Goal: Task Accomplishment & Management: Manage account settings

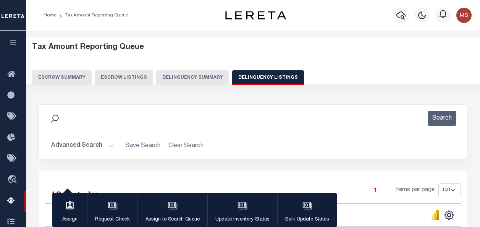
select select "100"
click at [109, 147] on button "Advanced Search" at bounding box center [82, 145] width 63 height 15
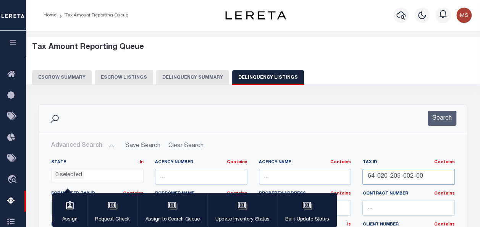
drag, startPoint x: 427, startPoint y: 173, endPoint x: 354, endPoint y: 163, distance: 73.6
paste input "64-020-208-003-60"
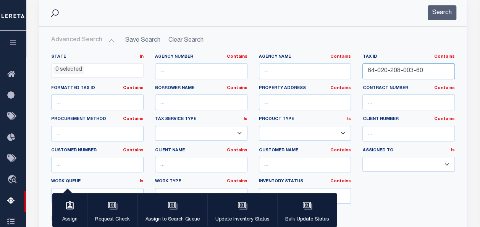
scroll to position [153, 0]
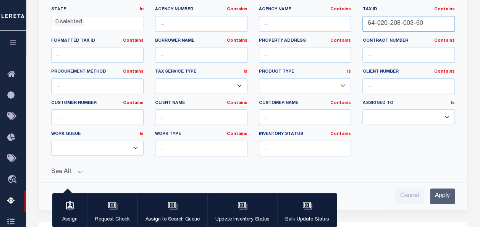
type input "64-020-208-003-60"
click at [447, 192] on input "Apply" at bounding box center [442, 196] width 25 height 16
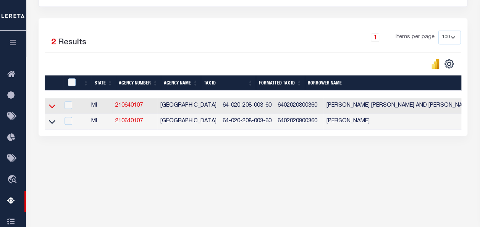
click at [51, 108] on icon at bounding box center [52, 106] width 6 height 8
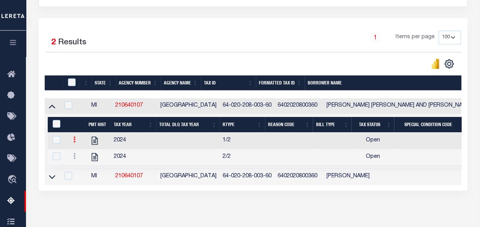
click at [74, 141] on icon at bounding box center [74, 139] width 2 height 6
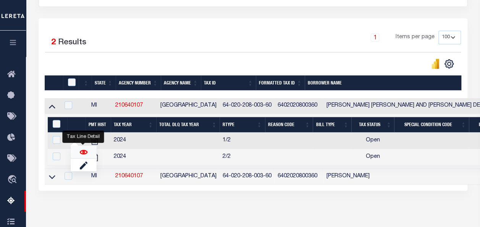
click at [81, 153] on img "" at bounding box center [84, 152] width 8 height 8
checkbox input "false"
checkbox input "true"
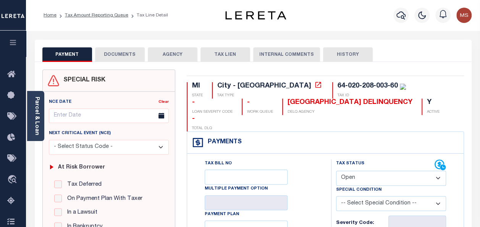
click at [368, 171] on select "- Select Status Code - Open Due/Unpaid Paid Incomplete No Tax Due Internal Refu…" at bounding box center [391, 178] width 110 height 15
select select "PYD"
click at [336, 171] on select "- Select Status Code - Open Due/Unpaid Paid Incomplete No Tax Due Internal Refu…" at bounding box center [391, 178] width 110 height 15
type input "[DATE]"
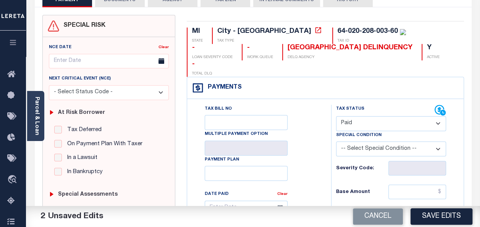
scroll to position [76, 0]
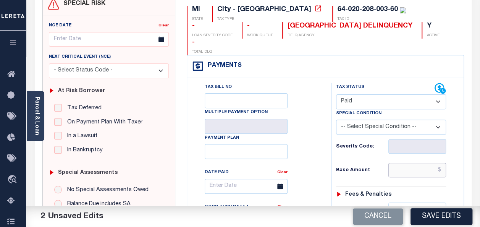
click at [407, 163] on input "text" at bounding box center [417, 170] width 58 height 15
type input "$0.00"
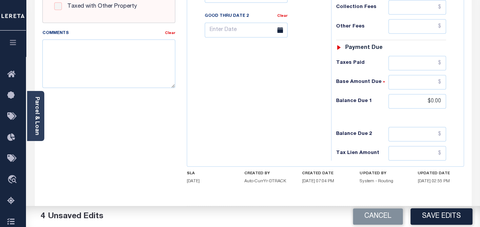
scroll to position [344, 0]
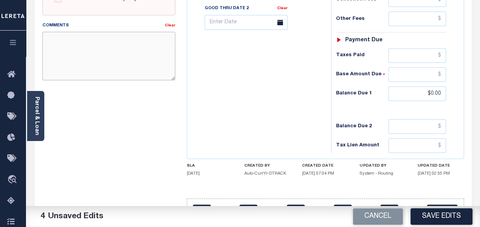
click at [105, 56] on textarea "Comments" at bounding box center [108, 56] width 133 height 48
click at [121, 47] on textarea "Comments" at bounding box center [108, 56] width 133 height 48
paste textarea "spoke with t/c no taxes are due"
type textarea "spoke with t/c no taxes are due"
click at [432, 219] on button "Save Edits" at bounding box center [441, 216] width 62 height 16
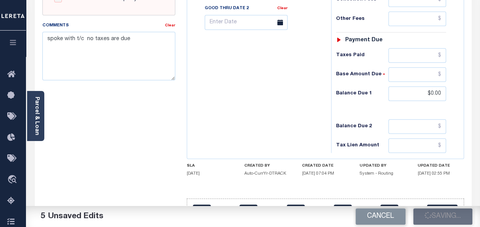
checkbox input "false"
type input "$0"
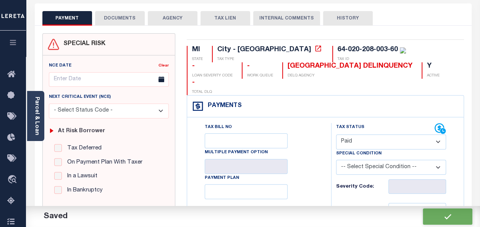
scroll to position [0, 0]
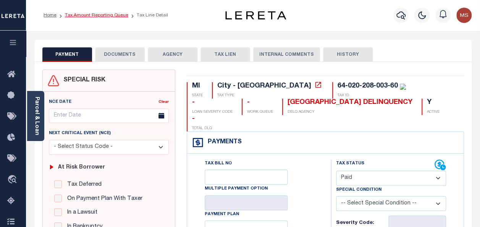
click at [96, 15] on link "Tax Amount Reporting Queue" at bounding box center [96, 15] width 63 height 5
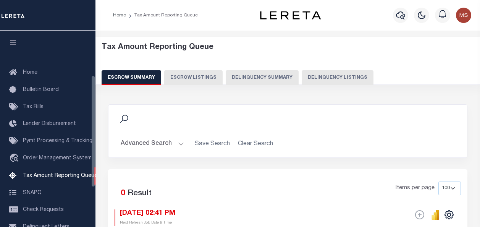
select select "100"
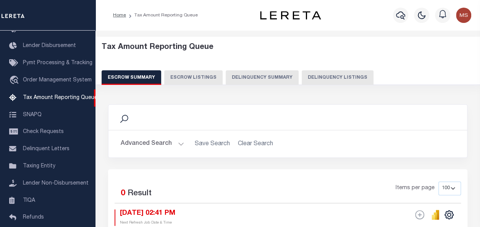
click at [319, 81] on button "Delinquency Listings" at bounding box center [338, 77] width 72 height 15
select select "100"
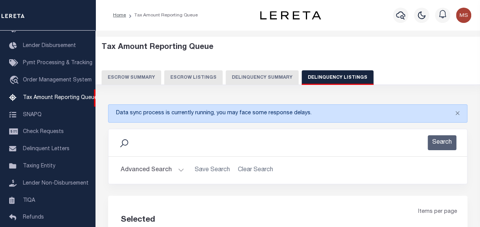
select select "100"
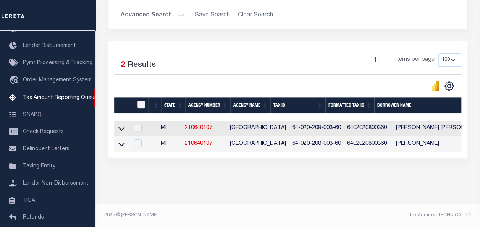
scroll to position [160, 0]
click at [121, 140] on icon at bounding box center [121, 144] width 6 height 8
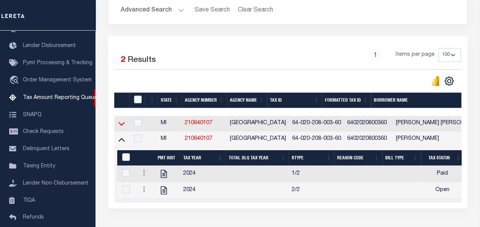
click at [119, 123] on icon at bounding box center [121, 123] width 6 height 8
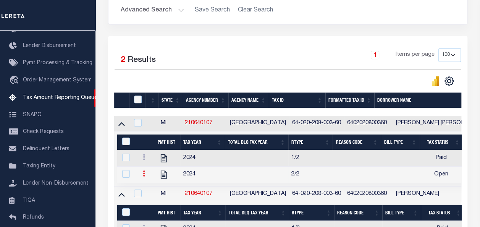
click at [144, 175] on icon at bounding box center [144, 173] width 2 height 6
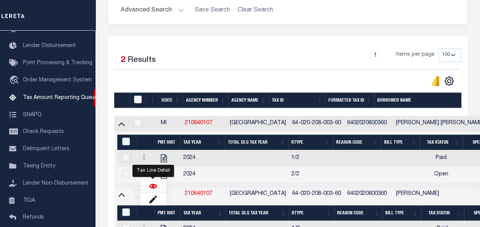
click at [155, 185] on img "" at bounding box center [153, 186] width 8 height 8
checkbox input "true"
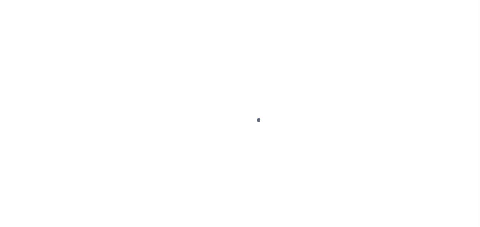
select select "OP2"
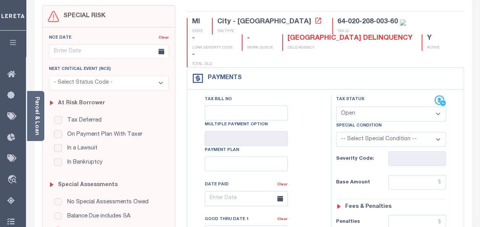
scroll to position [76, 0]
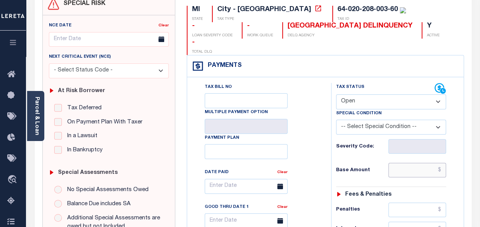
click at [410, 163] on input "text" at bounding box center [417, 170] width 58 height 15
type input "$0.00"
type input "[DATE]"
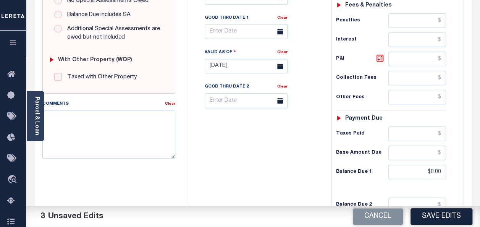
scroll to position [271, 0]
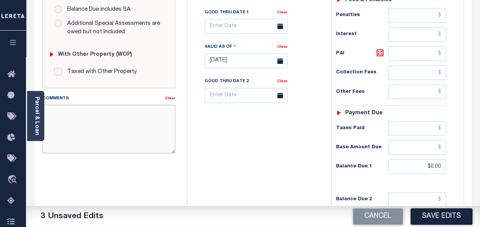
click at [117, 126] on textarea "Comments" at bounding box center [108, 129] width 133 height 48
paste textarea "spoke with t/c no taxes are due"
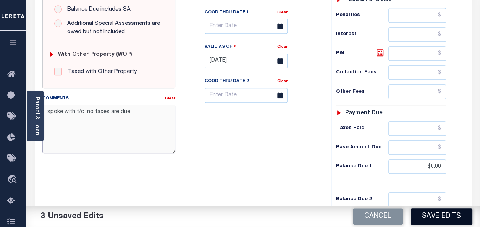
type textarea "spoke with t/c no taxes are due"
click at [437, 214] on button "Save Edits" at bounding box center [441, 216] width 62 height 16
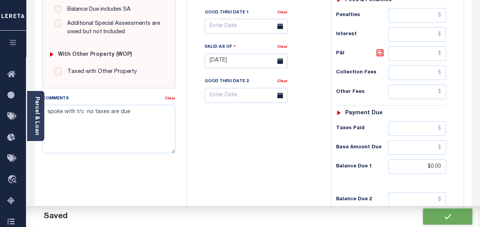
checkbox input "false"
type input "$0"
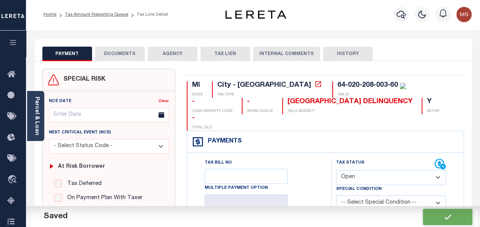
scroll to position [0, 0]
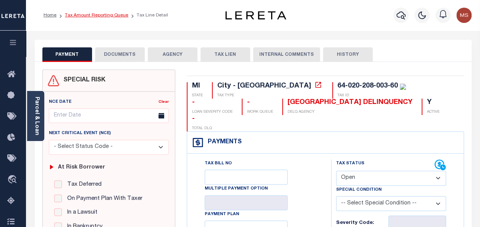
click at [105, 17] on link "Tax Amount Reporting Queue" at bounding box center [96, 15] width 63 height 5
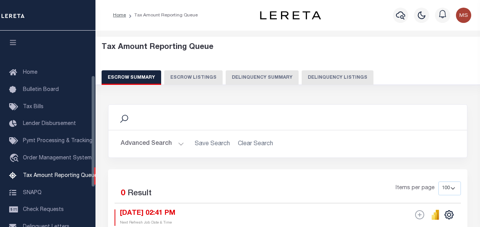
select select "100"
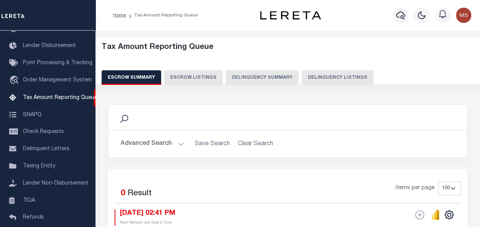
click at [324, 76] on button "Delinquency Listings" at bounding box center [338, 77] width 72 height 15
select select "100"
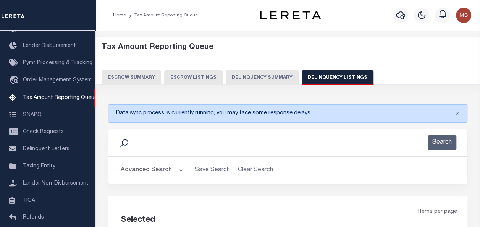
select select "100"
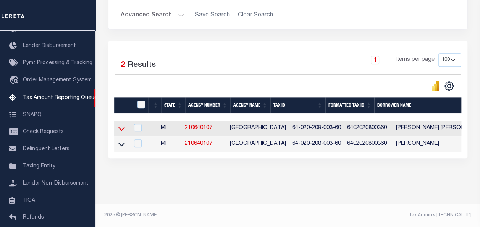
click at [119, 124] on icon at bounding box center [121, 128] width 6 height 8
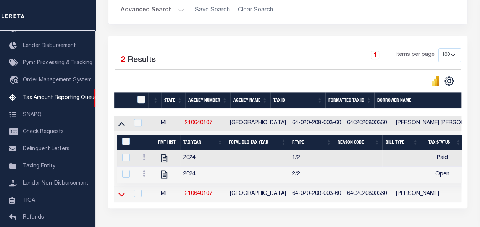
click at [119, 197] on icon at bounding box center [121, 194] width 6 height 8
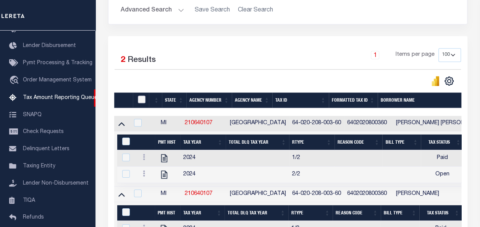
click at [142, 98] on input "checkbox" at bounding box center [142, 99] width 8 height 8
checkbox input "true"
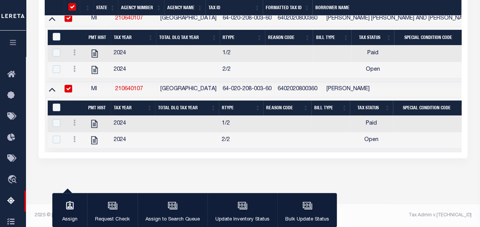
scroll to position [261, 0]
click at [56, 35] on div "&nbsp;" at bounding box center [59, 37] width 16 height 8
click at [56, 33] on input "&nbsp;" at bounding box center [57, 37] width 8 height 8
checkbox input "true"
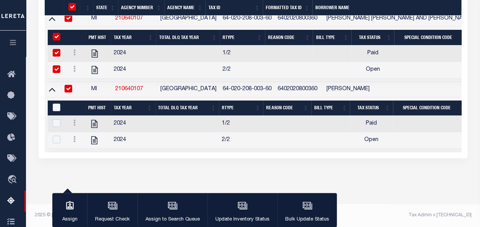
checkbox input "true"
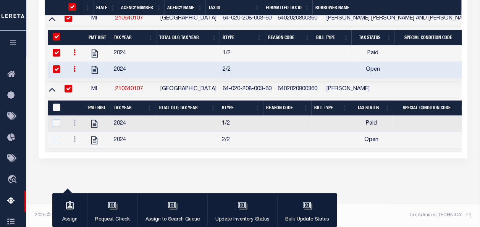
click at [59, 103] on input "&nbsp;" at bounding box center [57, 107] width 8 height 8
checkbox input "true"
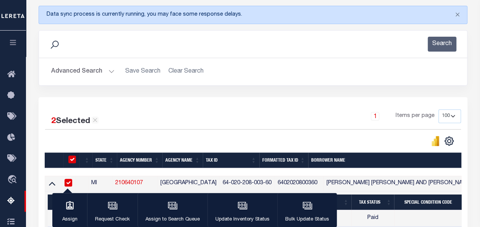
scroll to position [108, 0]
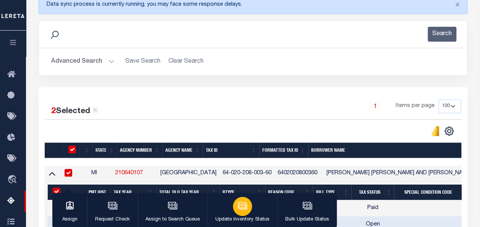
click at [237, 208] on icon "button" at bounding box center [242, 205] width 10 height 10
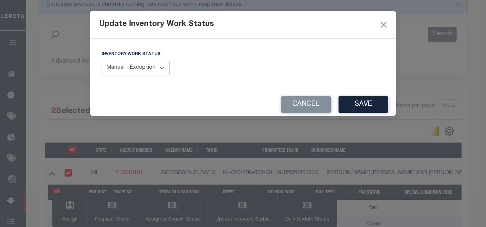
click at [157, 69] on select "Manual - Exception Pended - Awaiting Search Late Add Exception Completed" at bounding box center [136, 68] width 68 height 15
select select "4"
click at [102, 61] on select "Manual - Exception Pended - Awaiting Search Late Add Exception Completed" at bounding box center [136, 68] width 68 height 15
click at [352, 106] on button "Save" at bounding box center [363, 104] width 50 height 16
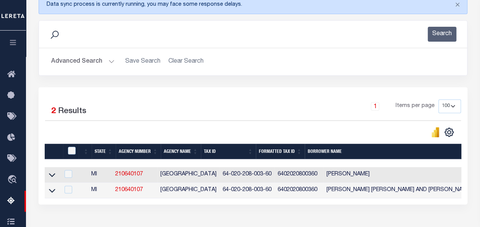
click at [91, 63] on button "Advanced Search" at bounding box center [82, 61] width 63 height 15
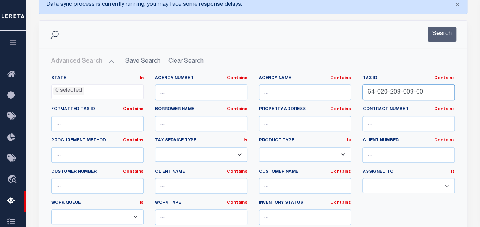
click at [434, 97] on input "64-020-208-003-60" at bounding box center [408, 92] width 92 height 16
type input "6"
click at [374, 96] on input "text" at bounding box center [408, 92] width 92 height 16
paste input "64-020-513-001-00"
type input "64-020-513-001-00"
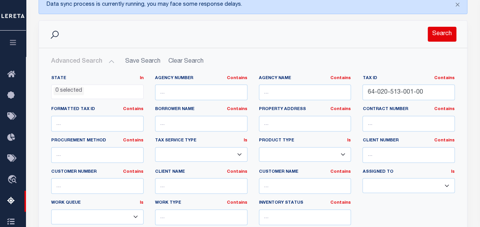
click at [444, 32] on button "Search" at bounding box center [442, 34] width 29 height 15
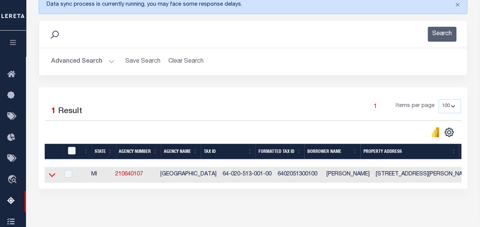
click at [50, 175] on icon at bounding box center [52, 175] width 6 height 4
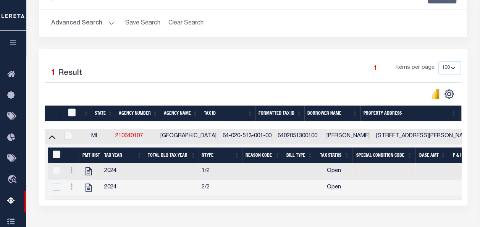
scroll to position [147, 0]
click at [72, 173] on icon at bounding box center [71, 170] width 2 height 6
